Goal: Check status: Check status

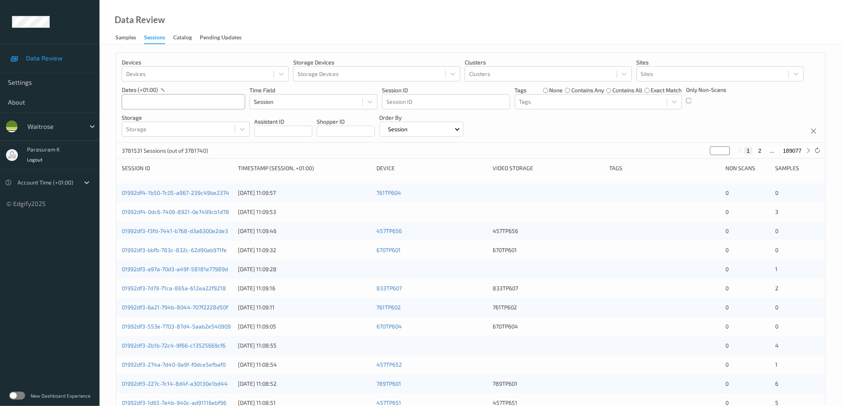
click at [202, 100] on input "text" at bounding box center [183, 101] width 123 height 15
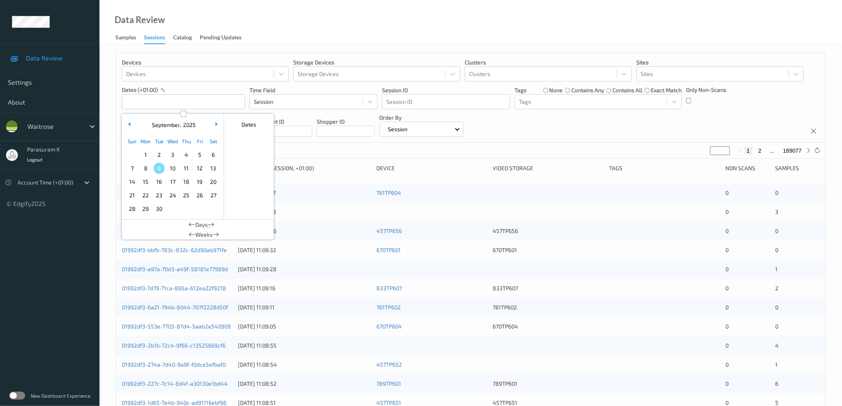
click at [146, 165] on span "8" at bounding box center [145, 168] width 11 height 11
click at [146, 169] on span "8" at bounding box center [145, 168] width 11 height 11
type input "08/09/2025 00:00 -> 08/09/2025 23:59"
click at [608, 134] on div "Devices Devices Storage Devices Storage Devices Clusters Clusters Sites Sites d…" at bounding box center [470, 98] width 709 height 90
